Goal: Task Accomplishment & Management: Use online tool/utility

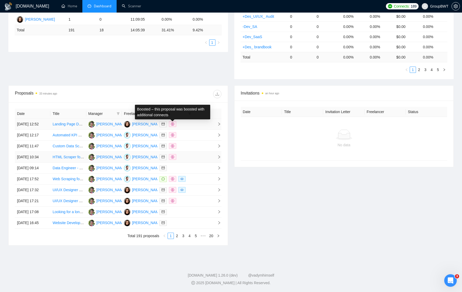
scroll to position [157, 0]
click at [220, 155] on icon "right" at bounding box center [219, 157] width 4 height 4
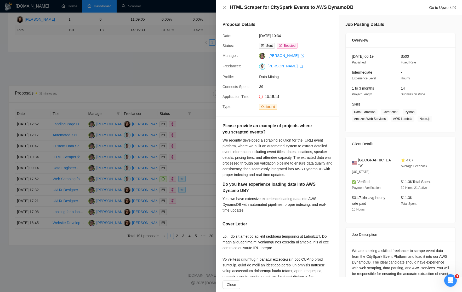
scroll to position [0, 0]
click at [180, 62] on div at bounding box center [231, 146] width 462 height 292
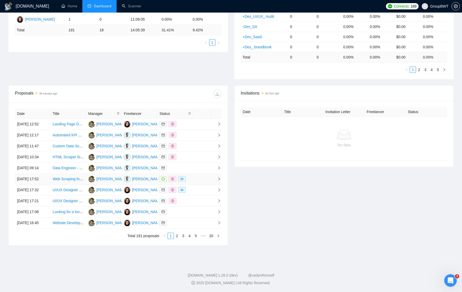
drag, startPoint x: 174, startPoint y: 173, endPoint x: 216, endPoint y: 168, distance: 42.5
click at [216, 174] on tr "[DATE] 17:52 Web Scraping for Clothing Offers from Major French Retailers [PERS…" at bounding box center [118, 179] width 206 height 11
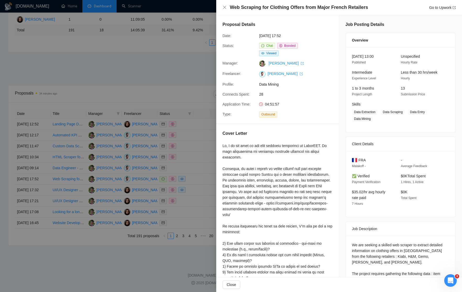
click at [198, 135] on div at bounding box center [231, 146] width 462 height 292
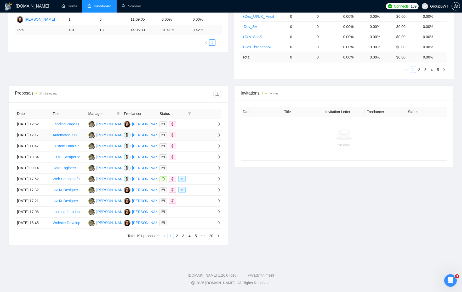
click at [218, 133] on icon "right" at bounding box center [219, 135] width 4 height 4
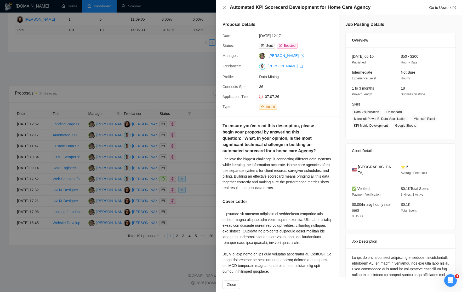
click at [213, 88] on div at bounding box center [231, 146] width 462 height 292
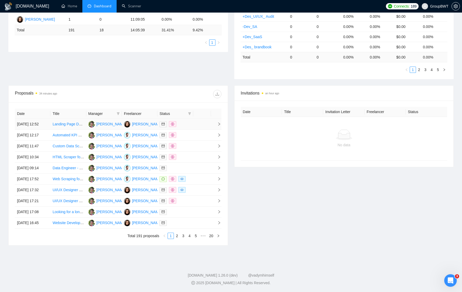
click at [217, 122] on icon "right" at bounding box center [219, 124] width 4 height 4
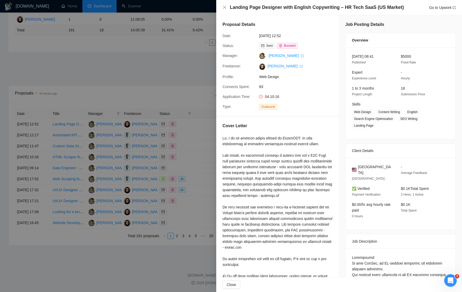
click at [203, 47] on div at bounding box center [231, 146] width 462 height 292
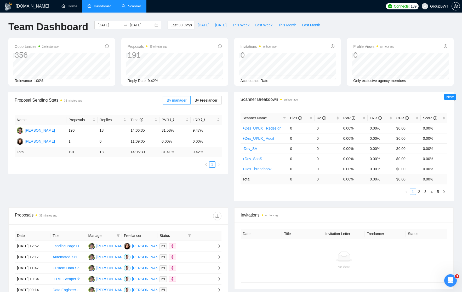
click at [129, 8] on link "Scanner" at bounding box center [131, 6] width 19 height 4
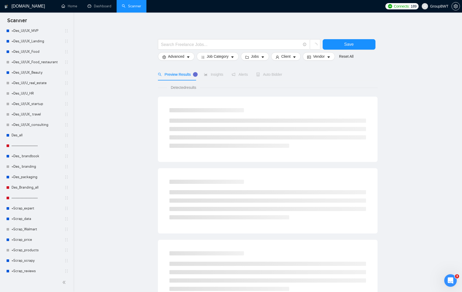
scroll to position [158, 0]
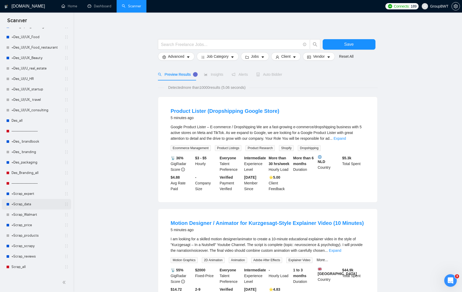
click at [23, 204] on link "+Scrap_data" at bounding box center [37, 204] width 50 height 10
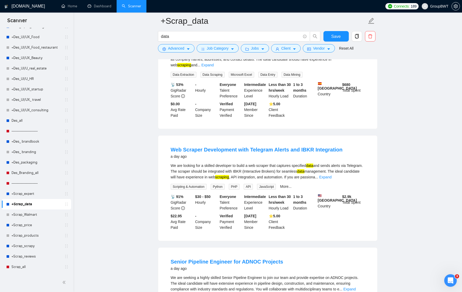
scroll to position [559, 0]
